Goal: Use online tool/utility

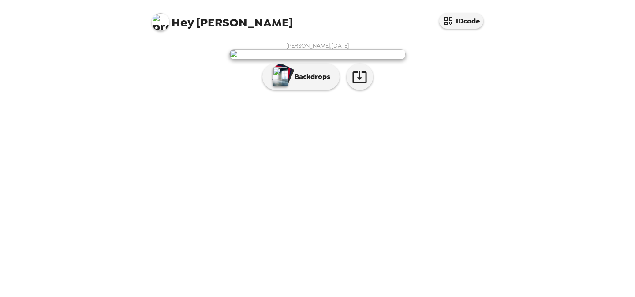
scroll to position [22, 0]
click at [326, 82] on p "Backdrops" at bounding box center [310, 76] width 40 height 11
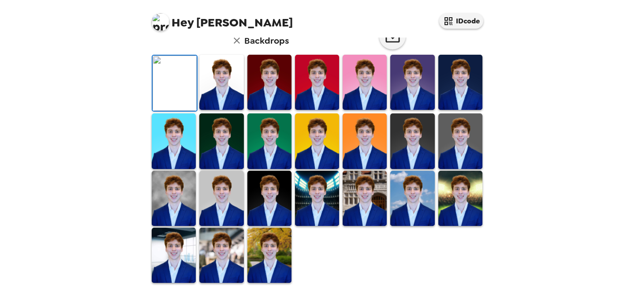
scroll to position [75, 0]
click at [385, 44] on icon "button" at bounding box center [392, 36] width 15 height 15
click at [223, 110] on img at bounding box center [221, 82] width 44 height 55
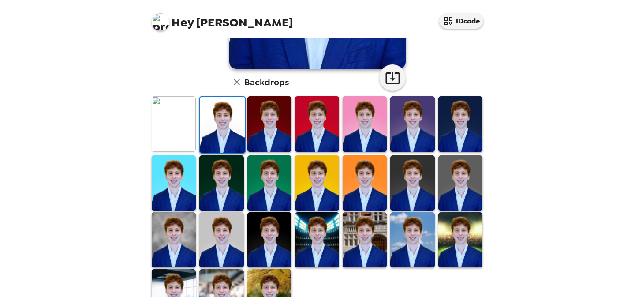
scroll to position [216, 0]
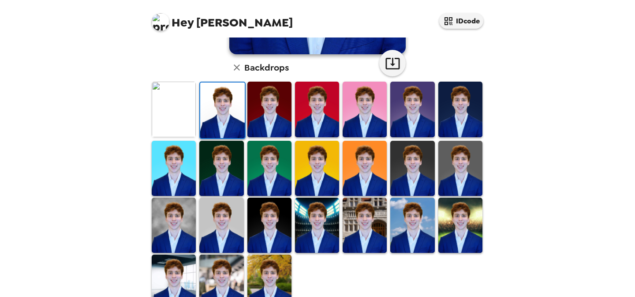
click at [357, 227] on img at bounding box center [364, 224] width 44 height 55
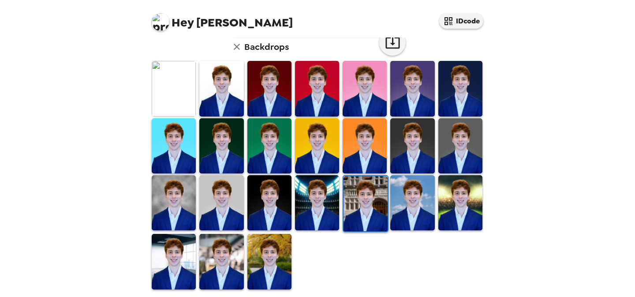
scroll to position [236, 0]
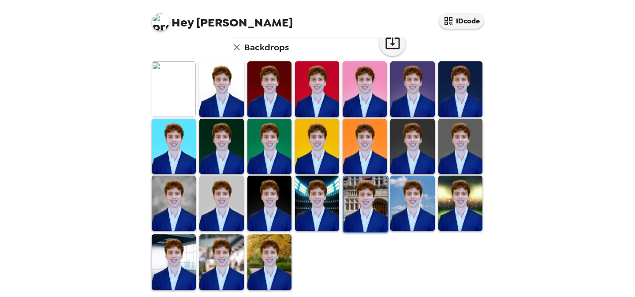
click at [263, 244] on img at bounding box center [269, 261] width 44 height 55
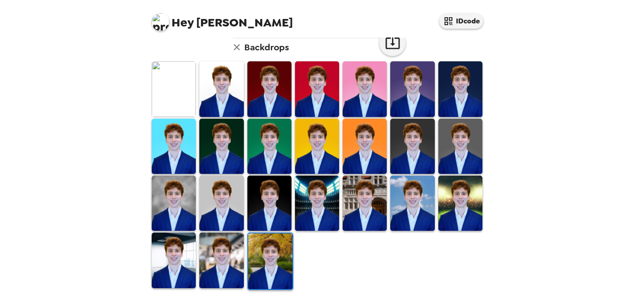
click at [186, 97] on img at bounding box center [174, 88] width 44 height 55
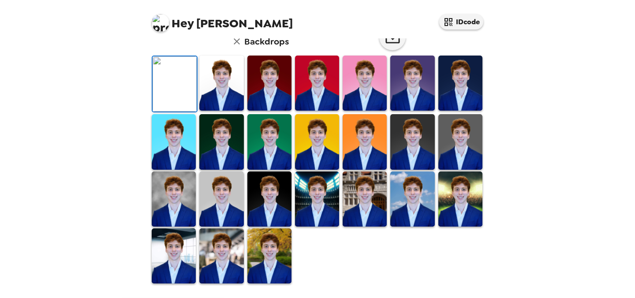
scroll to position [0, 0]
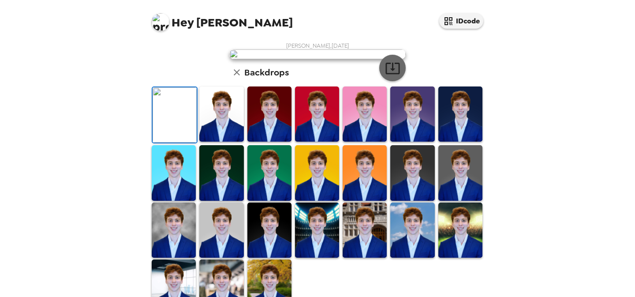
click at [390, 76] on icon "button" at bounding box center [392, 67] width 15 height 15
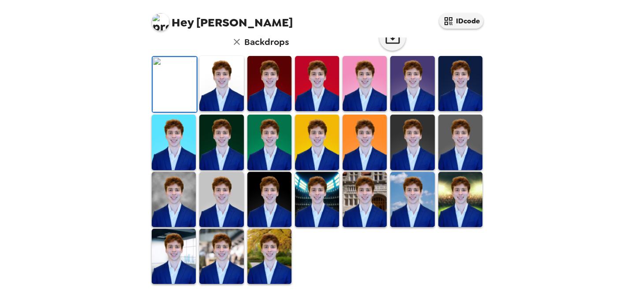
scroll to position [100, 0]
click at [168, 170] on img at bounding box center [174, 142] width 44 height 55
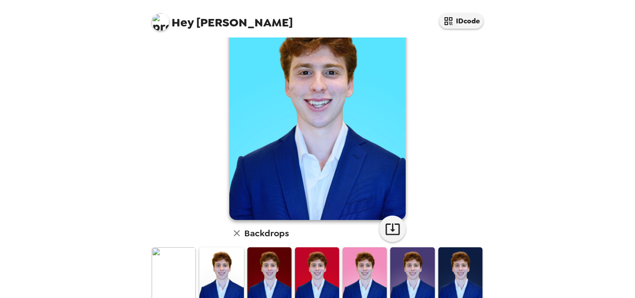
scroll to position [0, 0]
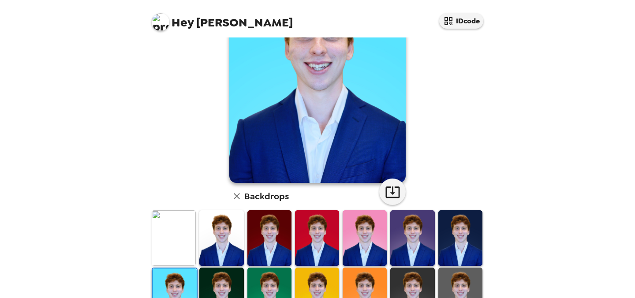
click at [176, 220] on img at bounding box center [174, 237] width 44 height 55
